Goal: Transaction & Acquisition: Purchase product/service

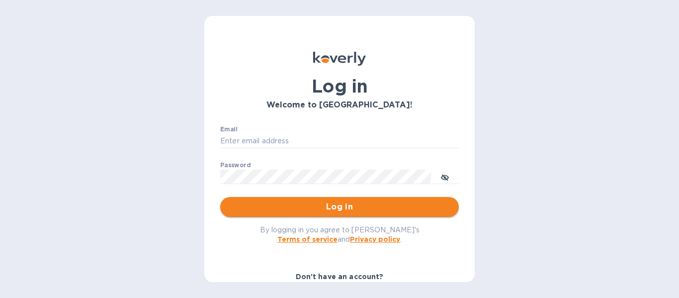
type input "[PERSON_NAME][EMAIL_ADDRESS][DOMAIN_NAME]"
click at [381, 212] on span "Log in" at bounding box center [339, 207] width 223 height 12
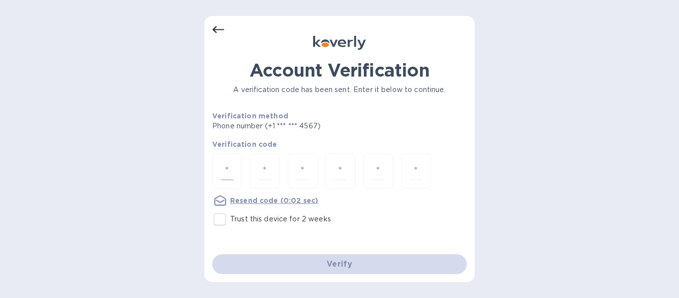
click at [229, 172] on input "number" at bounding box center [227, 170] width 13 height 18
type input "8"
type input "2"
type input "5"
type input "1"
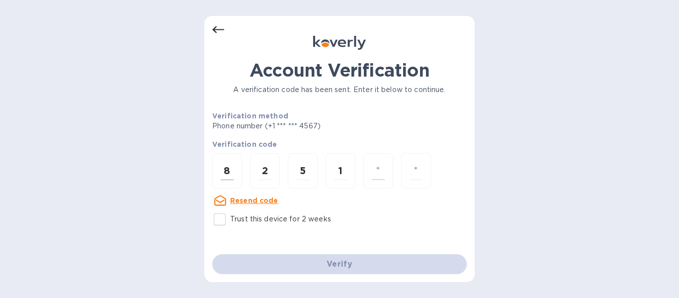
type input "3"
type input "9"
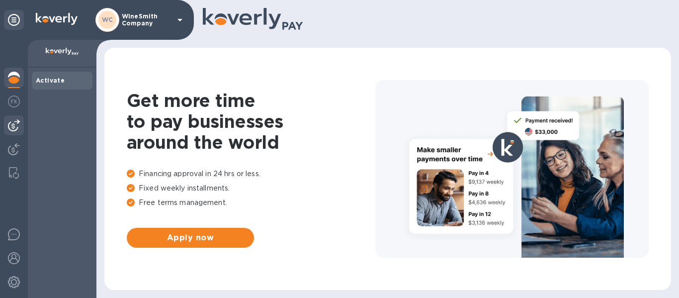
click at [17, 125] on img at bounding box center [14, 125] width 12 height 12
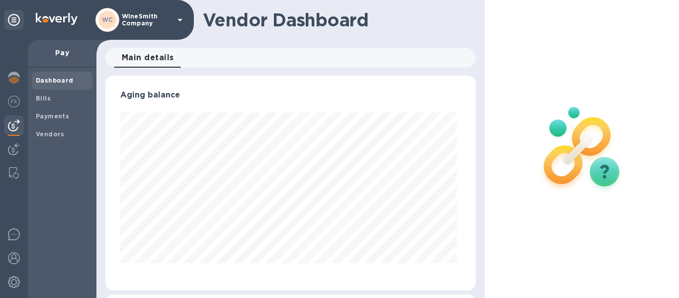
scroll to position [215, 367]
click at [39, 104] on div "Bills" at bounding box center [62, 98] width 61 height 18
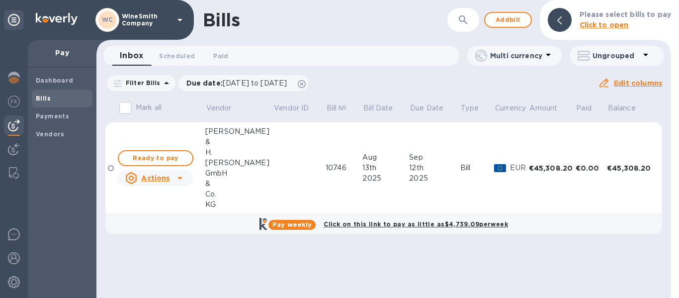
click at [175, 182] on icon at bounding box center [180, 178] width 12 height 12
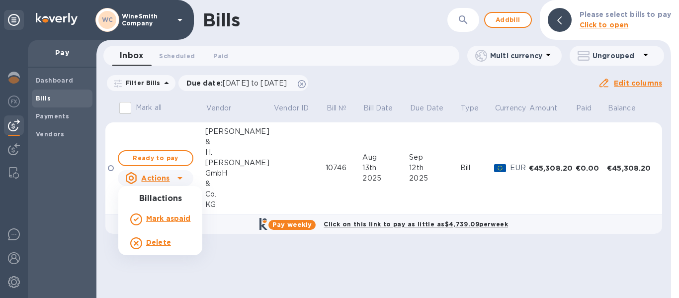
click at [159, 158] on div at bounding box center [339, 149] width 679 height 298
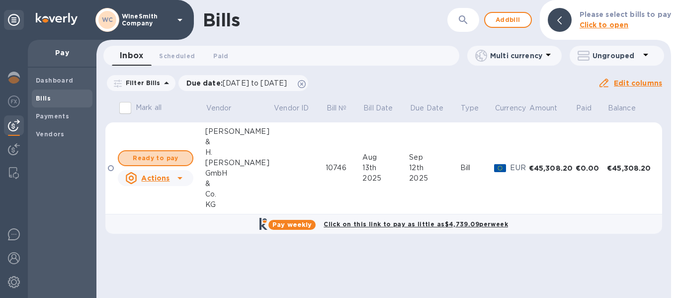
click at [159, 158] on span "Ready to pay" at bounding box center [156, 158] width 58 height 12
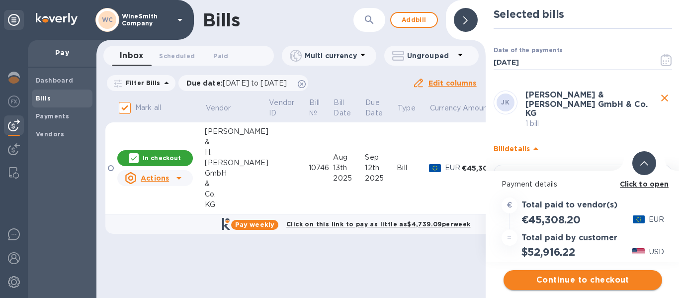
click at [594, 281] on span "Continue to checkout" at bounding box center [582, 280] width 143 height 12
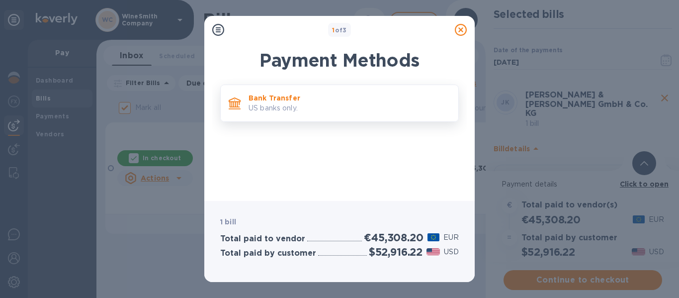
click at [266, 103] on p "US banks only." at bounding box center [349, 108] width 202 height 10
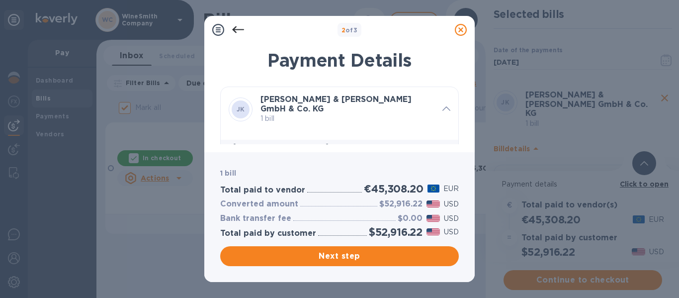
click at [458, 34] on icon at bounding box center [461, 30] width 12 height 12
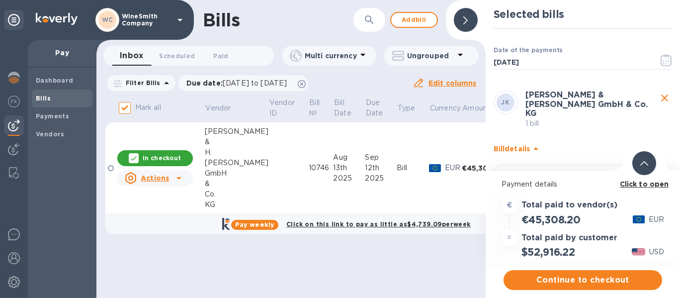
click at [638, 186] on b "Click to open" at bounding box center [644, 184] width 49 height 8
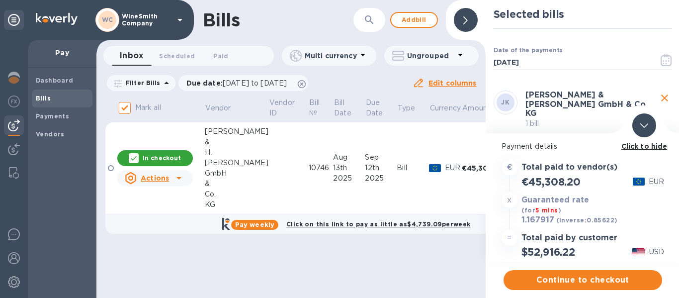
click at [644, 130] on div at bounding box center [644, 125] width 24 height 24
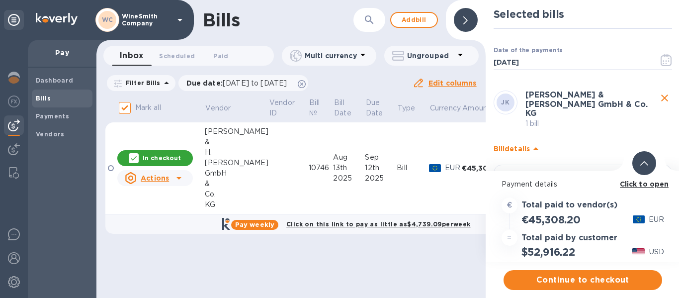
click at [642, 160] on span at bounding box center [644, 162] width 8 height 9
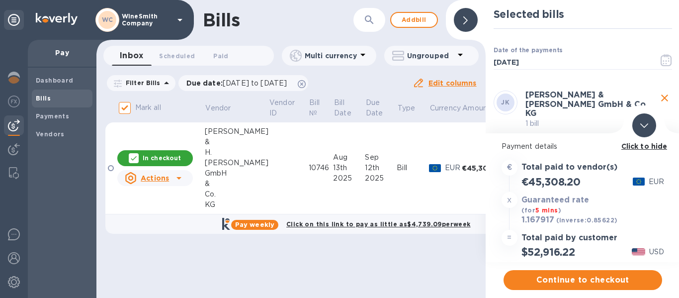
click at [645, 126] on icon at bounding box center [644, 125] width 8 height 4
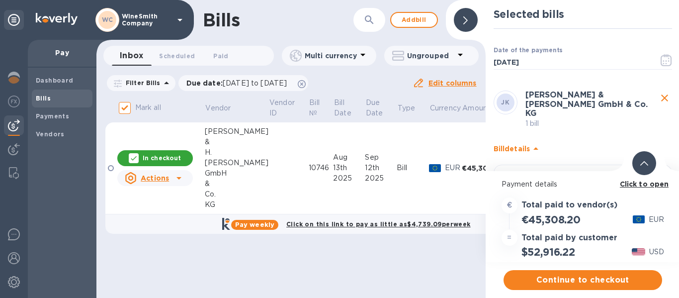
click at [661, 99] on icon "close" at bounding box center [664, 97] width 7 height 7
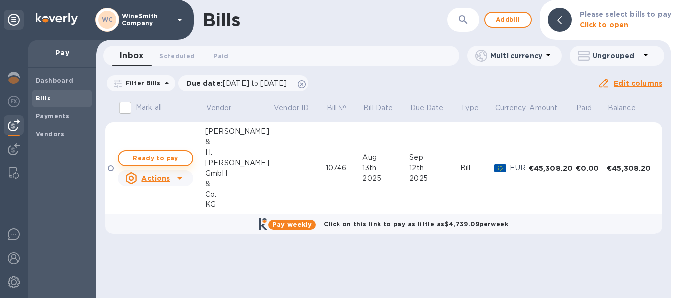
click at [162, 155] on span "Ready to pay" at bounding box center [156, 158] width 58 height 12
checkbox input "true"
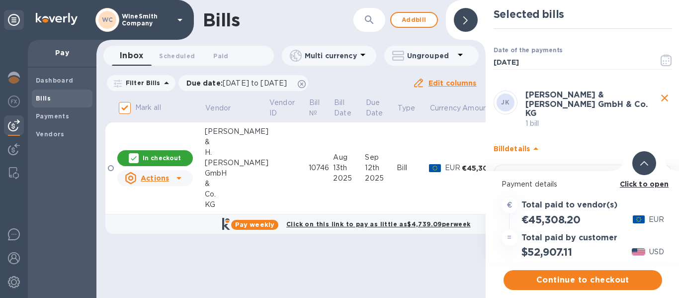
click at [650, 183] on b "Click to open" at bounding box center [644, 184] width 49 height 8
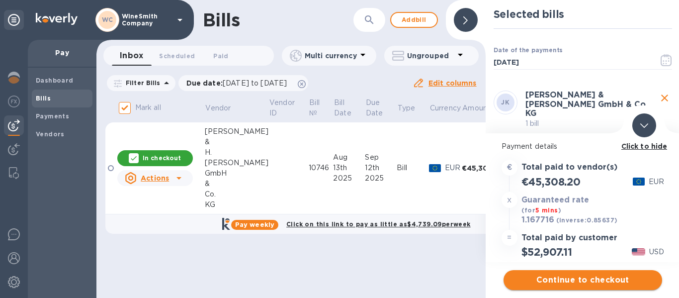
click at [578, 285] on span "Continue to checkout" at bounding box center [582, 280] width 143 height 12
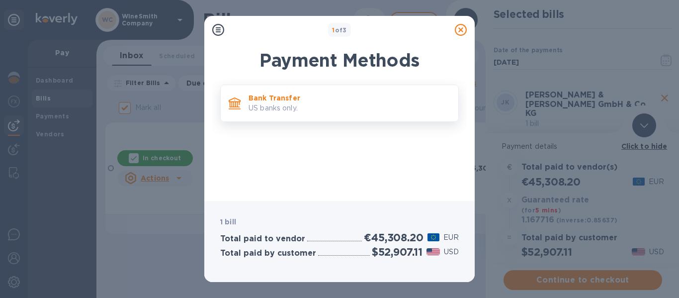
click at [305, 108] on p "US banks only." at bounding box center [349, 108] width 202 height 10
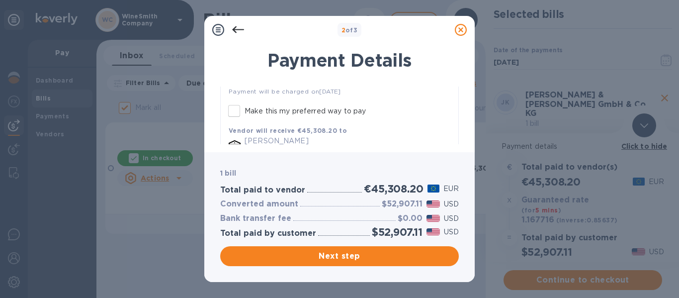
scroll to position [177, 0]
click at [278, 116] on textarea "default-method" at bounding box center [340, 120] width 222 height 8
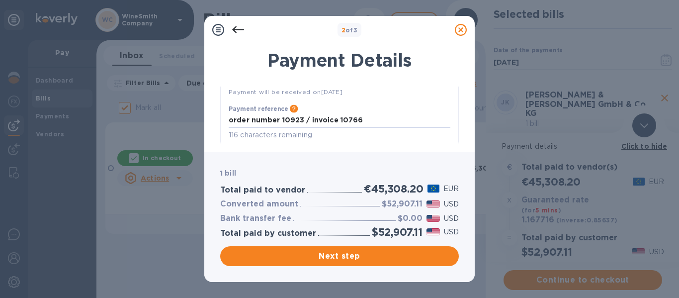
type textarea "order number 10923 / invoice 10766"
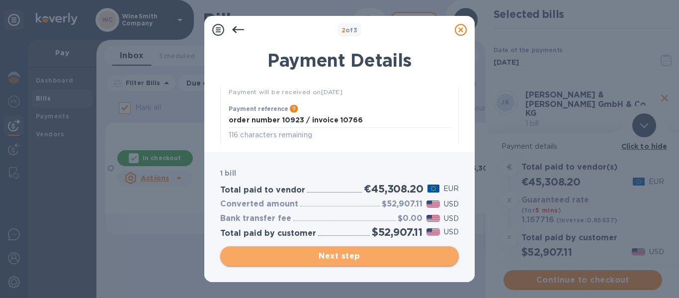
click at [323, 259] on span "Next step" at bounding box center [339, 256] width 223 height 12
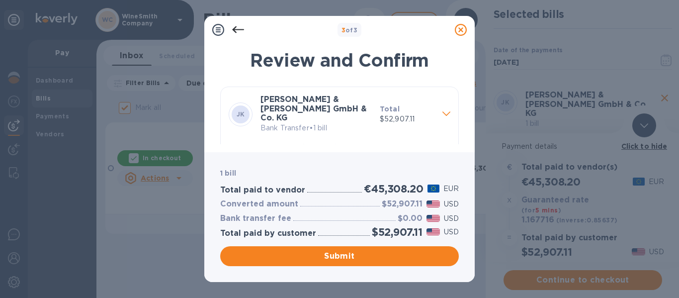
click at [442, 111] on icon at bounding box center [446, 113] width 8 height 4
click at [344, 253] on span "Submit" at bounding box center [339, 256] width 223 height 12
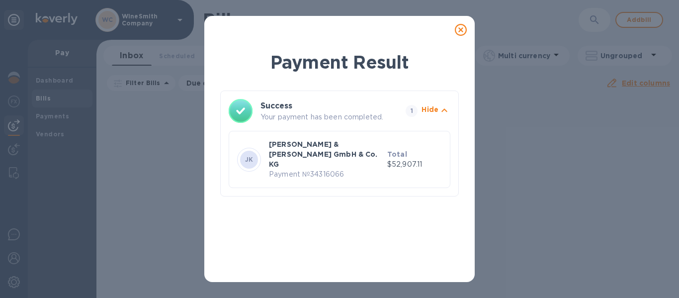
click at [461, 27] on icon at bounding box center [461, 30] width 12 height 12
